Goal: Information Seeking & Learning: Learn about a topic

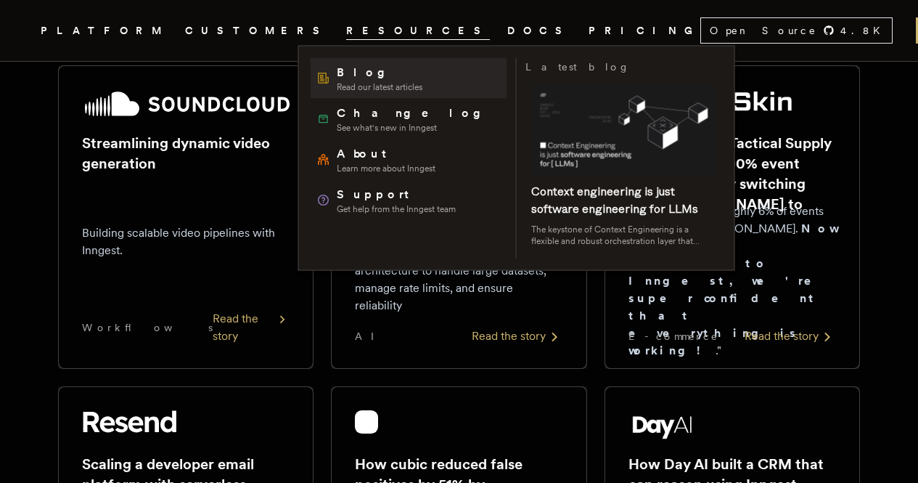
scroll to position [242, 0]
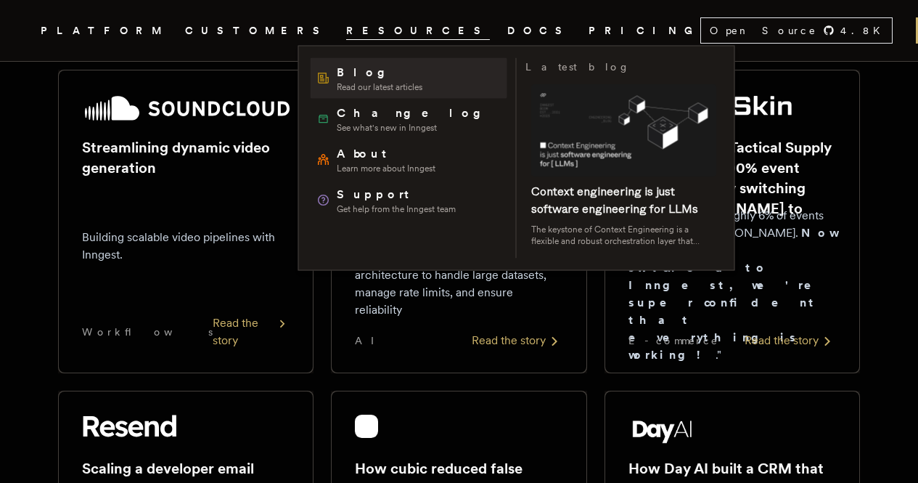
click at [359, 73] on span "Blog" at bounding box center [380, 72] width 86 height 17
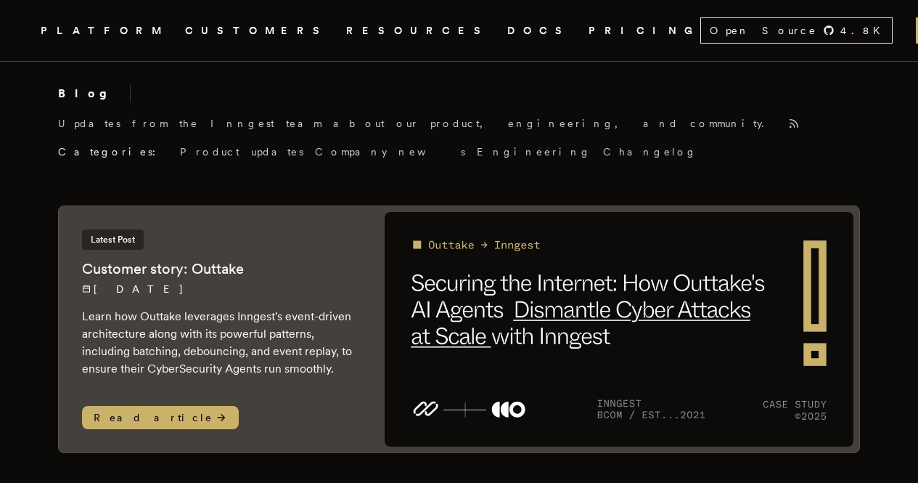
click at [507, 28] on link "DOCS" at bounding box center [539, 31] width 64 height 18
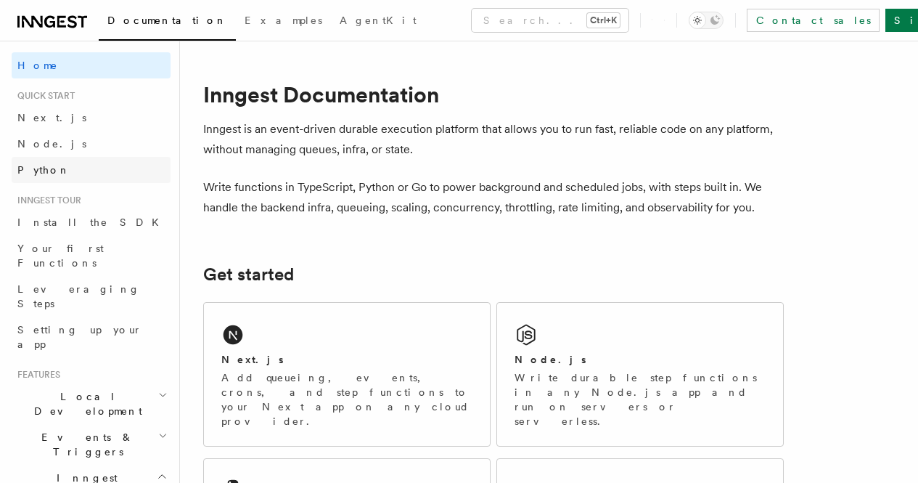
click at [34, 168] on span "Python" at bounding box center [43, 170] width 53 height 12
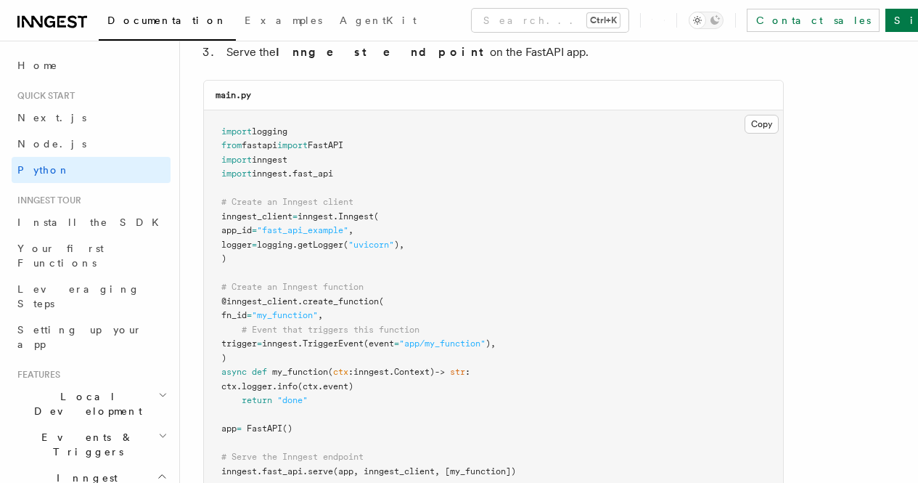
scroll to position [1002, 0]
